Goal: Complete application form

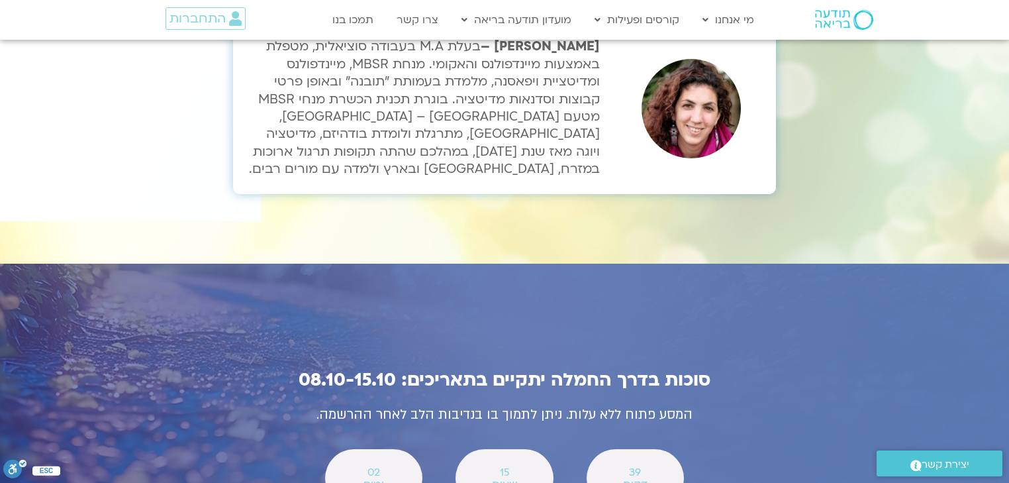
scroll to position [4504, 0]
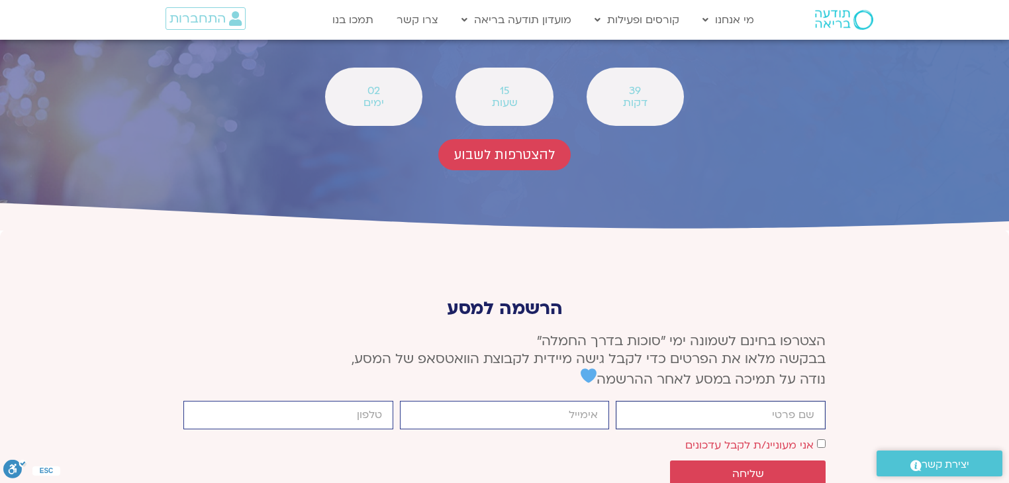
click at [765, 401] on input "firstname" at bounding box center [721, 415] width 210 height 28
type input "א"
type input "orly"
click at [597, 401] on input "email" at bounding box center [505, 415] width 210 height 28
type input "orlylaw@zahav.net.il"
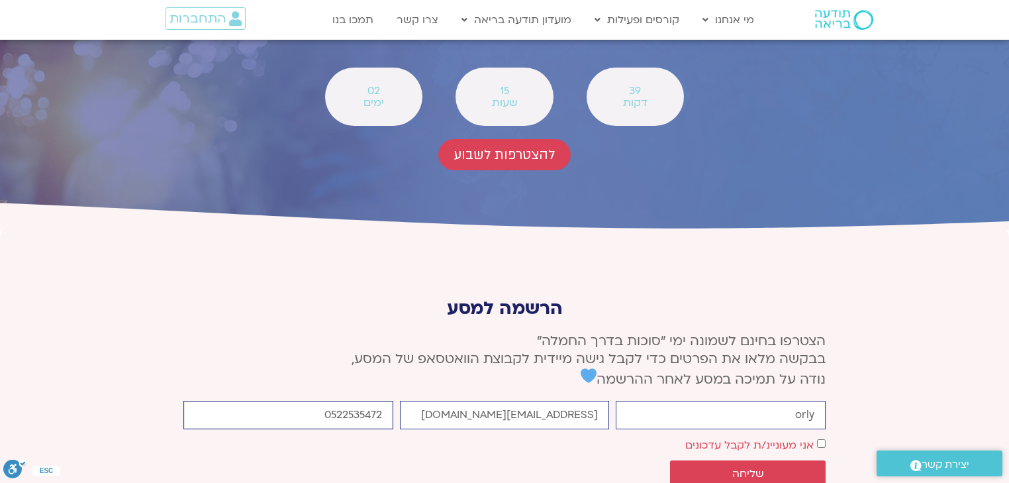
drag, startPoint x: 336, startPoint y: 275, endPoint x: 384, endPoint y: 276, distance: 47.7
click at [384, 401] on input "0522535472" at bounding box center [288, 415] width 210 height 28
type input "0542122878"
click at [758, 468] on span "שליחה" at bounding box center [749, 474] width 32 height 12
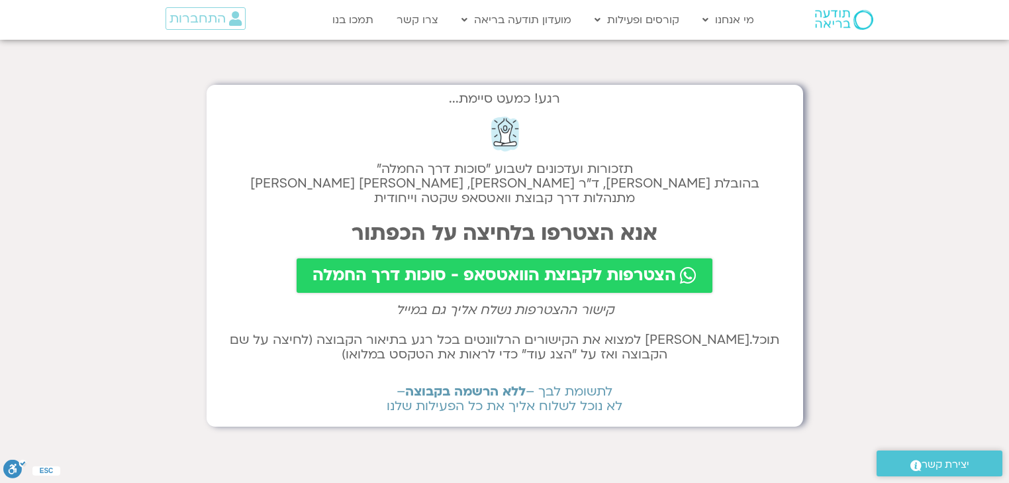
click at [574, 275] on span "הצטרפות לקבוצת הוואטסאפ - סוכות דרך החמלה" at bounding box center [495, 275] width 364 height 19
